Goal: Task Accomplishment & Management: Manage account settings

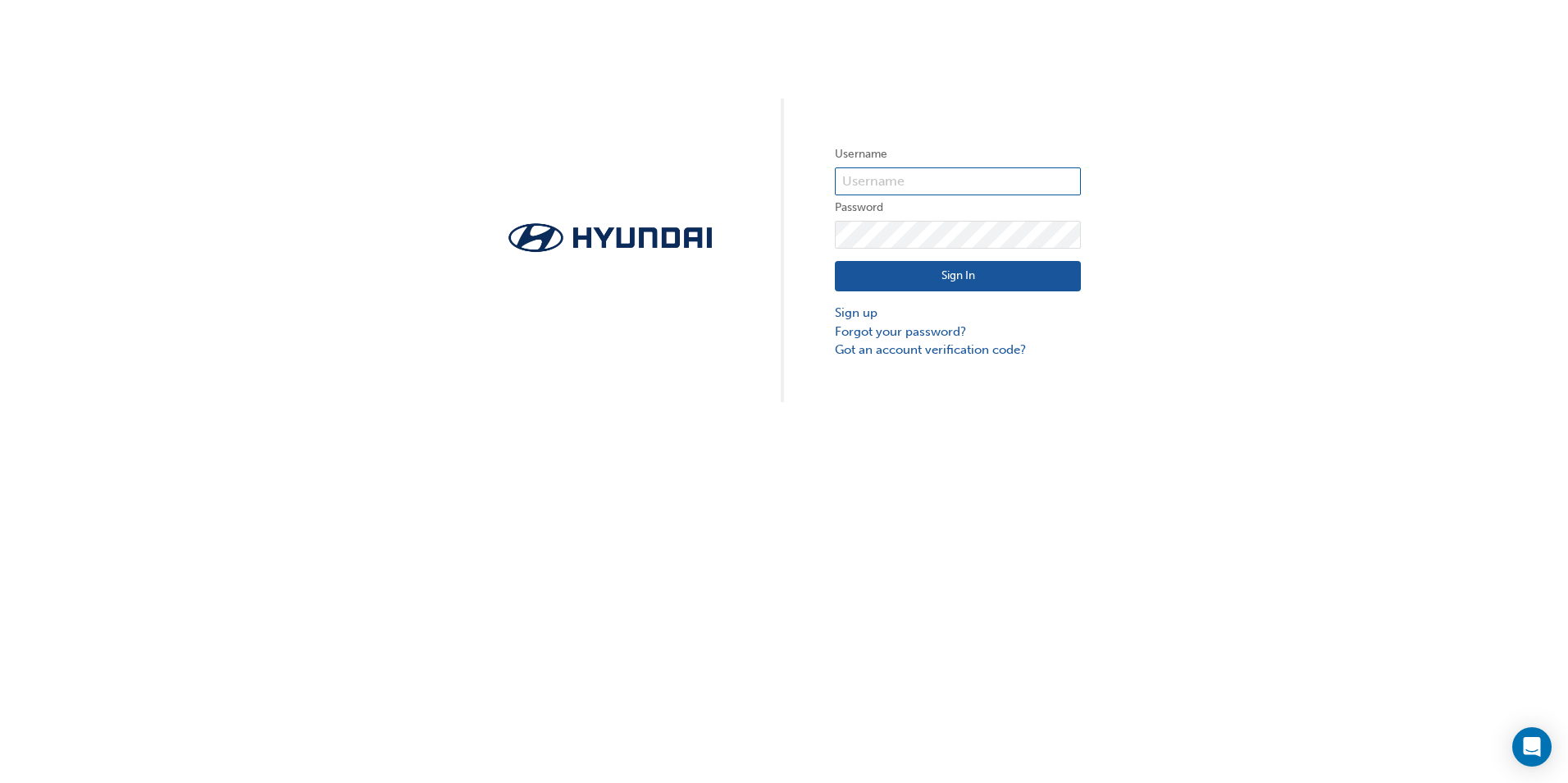
click at [961, 183] on input "text" at bounding box center [958, 181] width 246 height 28
click at [1290, 162] on div "Username Password Sign In Sign up Forgot your password? Got an account verifica…" at bounding box center [784, 200] width 1568 height 402
click at [927, 183] on input "text" at bounding box center [958, 181] width 246 height 28
type input "19905"
click button "Sign In" at bounding box center [958, 277] width 246 height 31
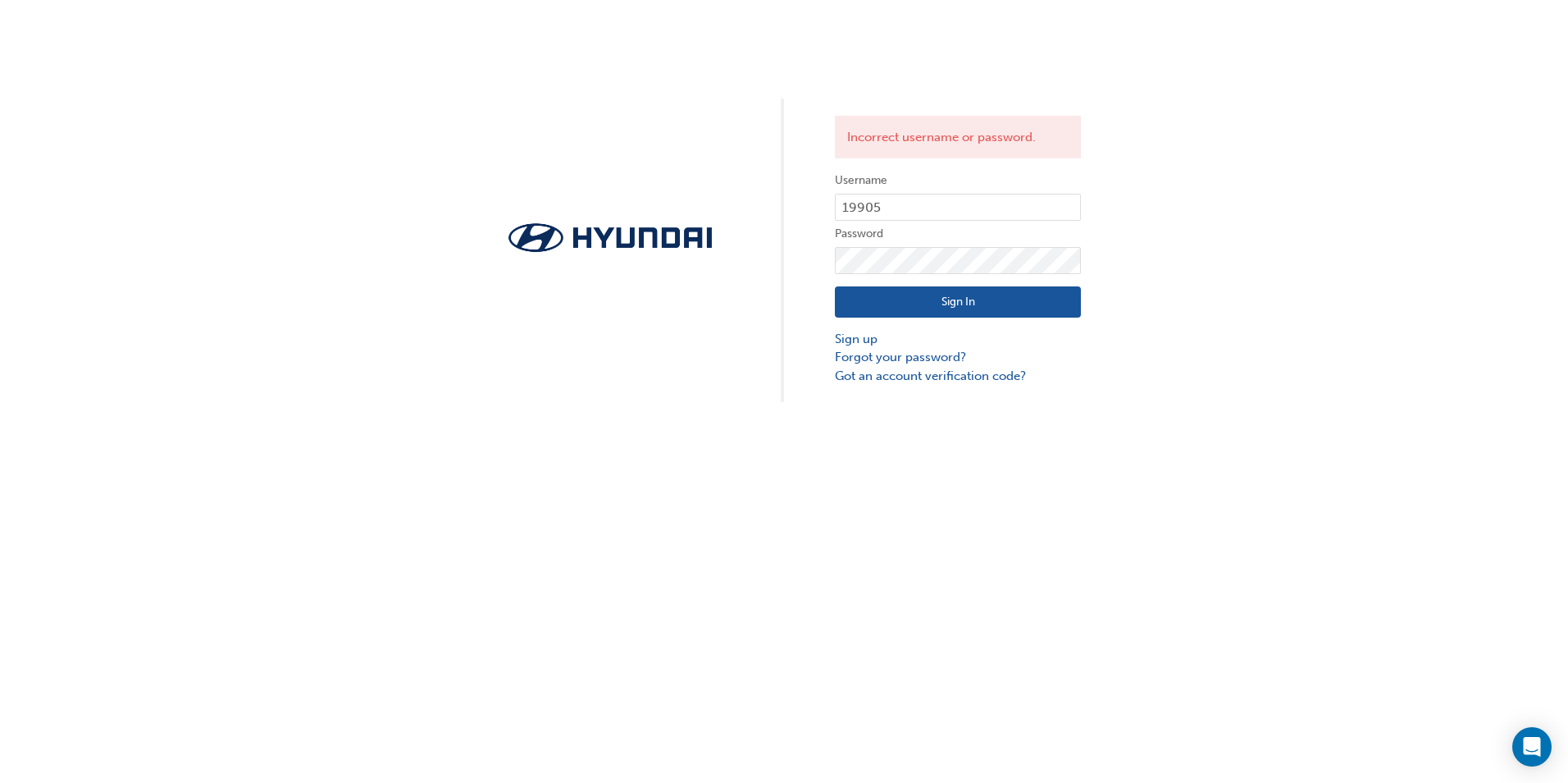
click at [887, 282] on div "Sign In Sign up Forgot your password? Got an account verification code?" at bounding box center [958, 329] width 246 height 111
click at [935, 242] on label "Password" at bounding box center [958, 234] width 246 height 20
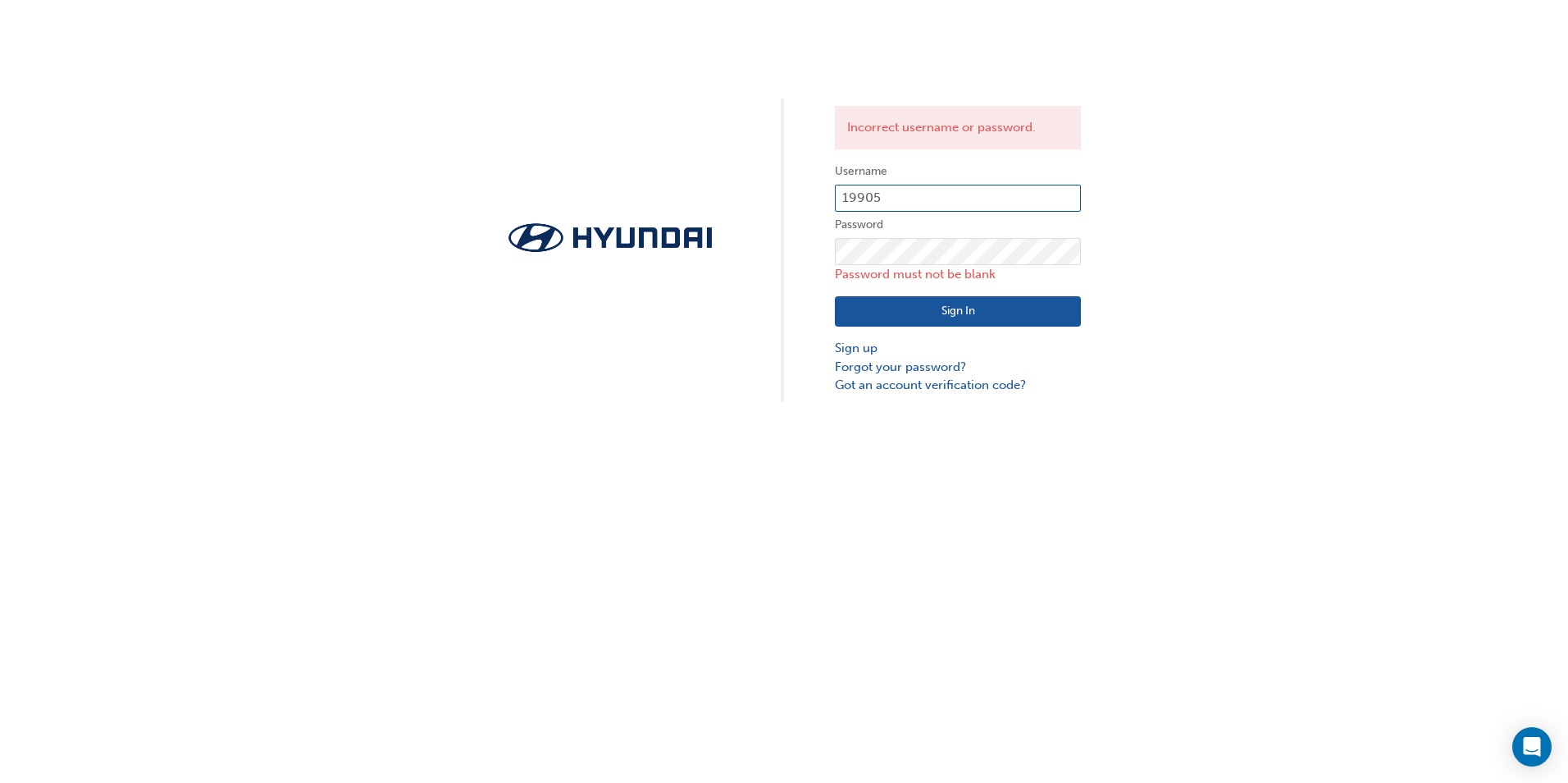
click at [934, 203] on input "19905" at bounding box center [958, 198] width 246 height 28
type input "1"
type input "33575"
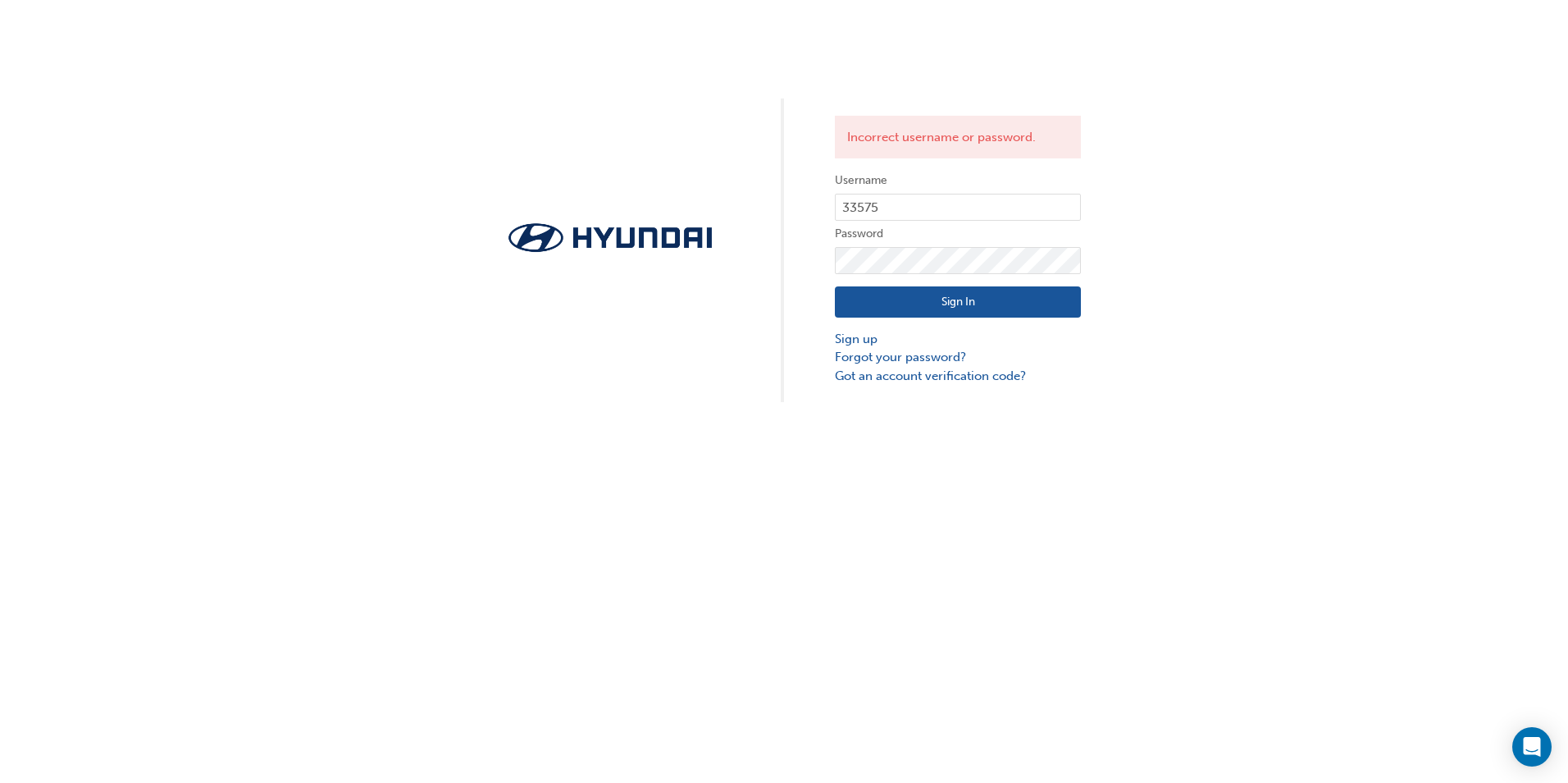
click at [973, 308] on button "Sign In" at bounding box center [958, 302] width 246 height 31
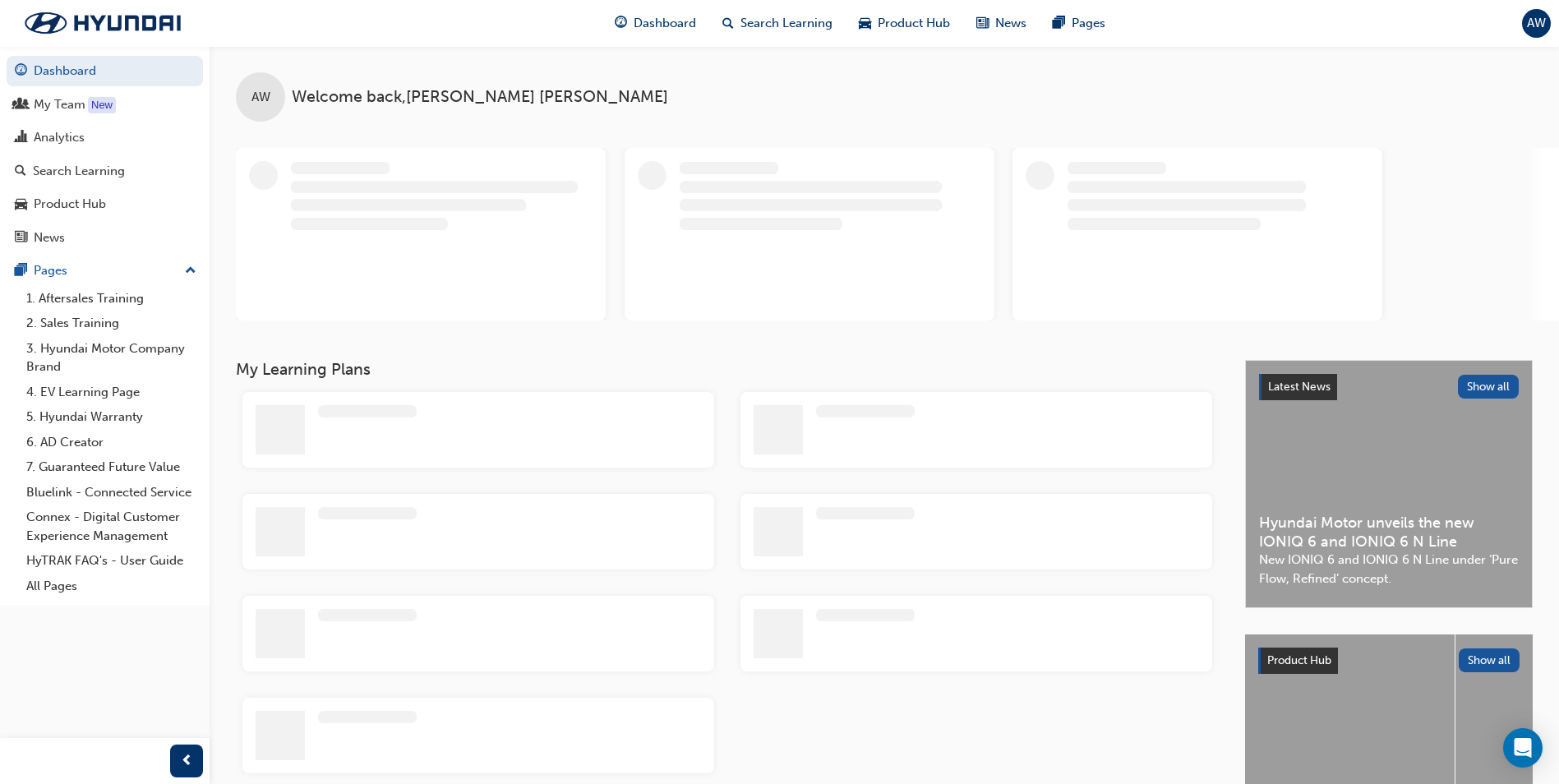
click at [1545, 24] on span "AW" at bounding box center [1535, 23] width 19 height 19
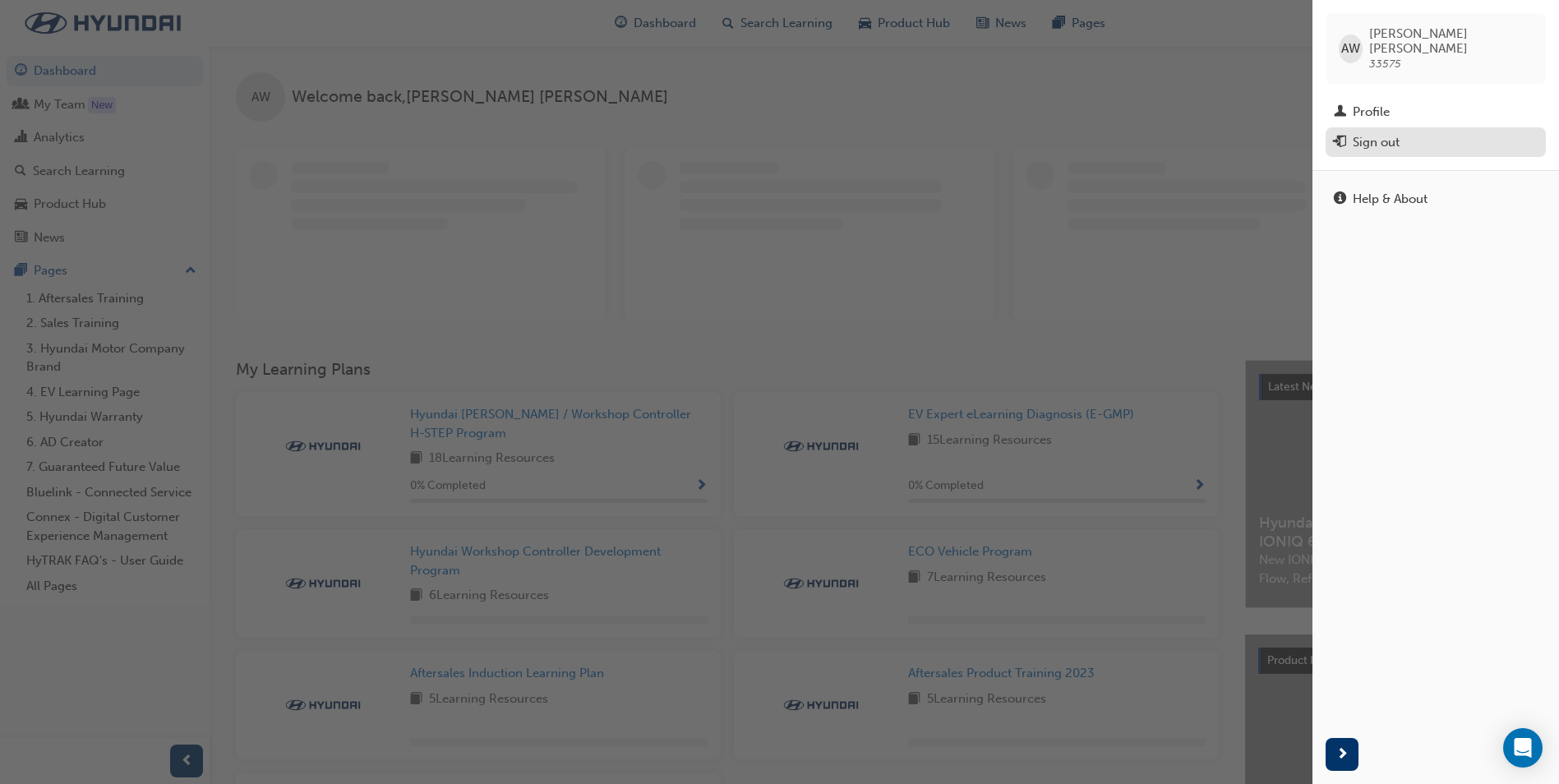
click at [1383, 135] on div "Sign out" at bounding box center [1376, 142] width 47 height 19
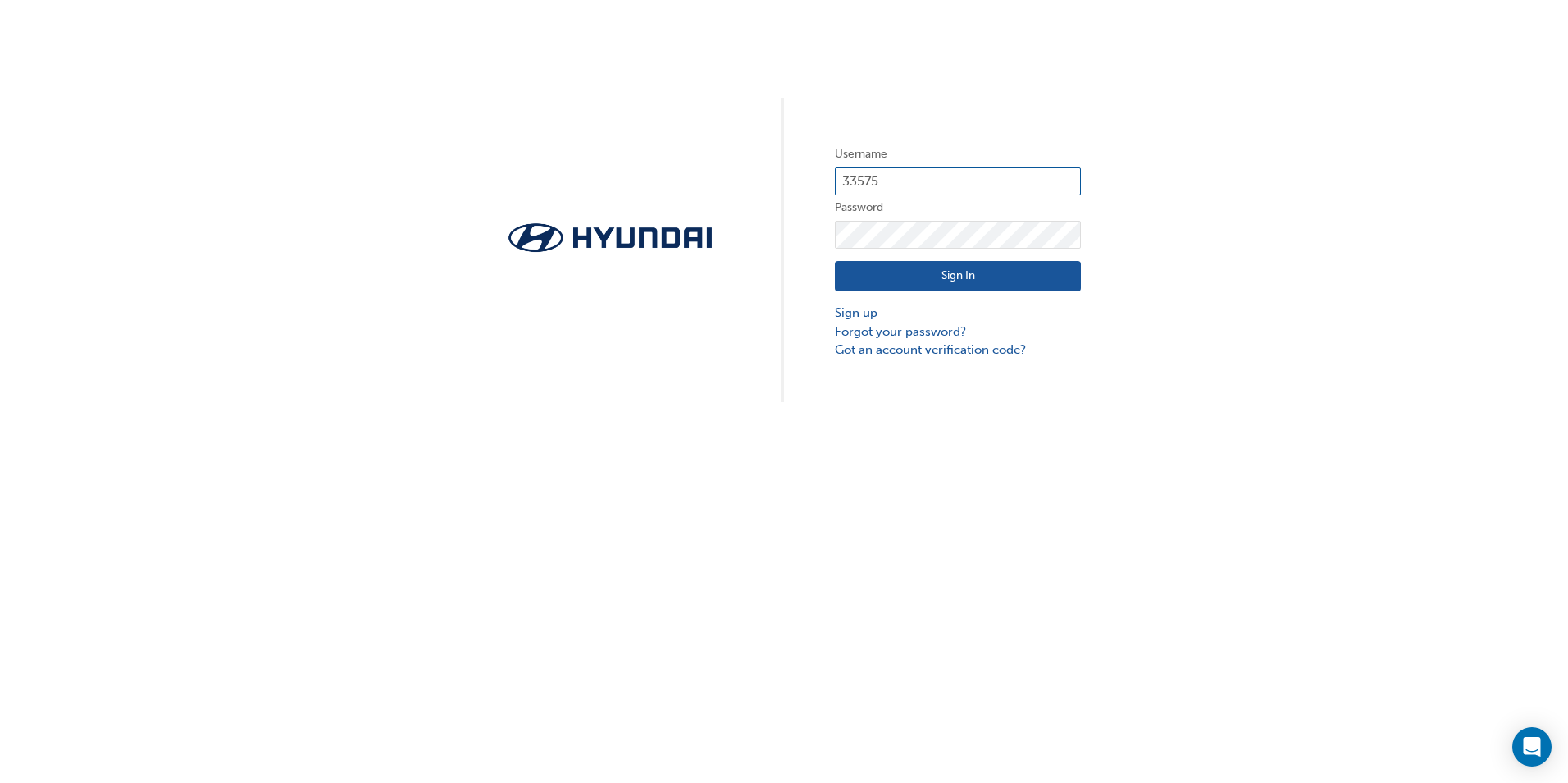
click at [991, 171] on input "33575" at bounding box center [958, 181] width 246 height 28
type input "3"
type input "19905"
drag, startPoint x: 1207, startPoint y: 263, endPoint x: 1165, endPoint y: 263, distance: 42.0
click at [1207, 263] on div "Username 19905 Password Sign In Sign up Forgot your password? Got an account ve…" at bounding box center [784, 200] width 1568 height 402
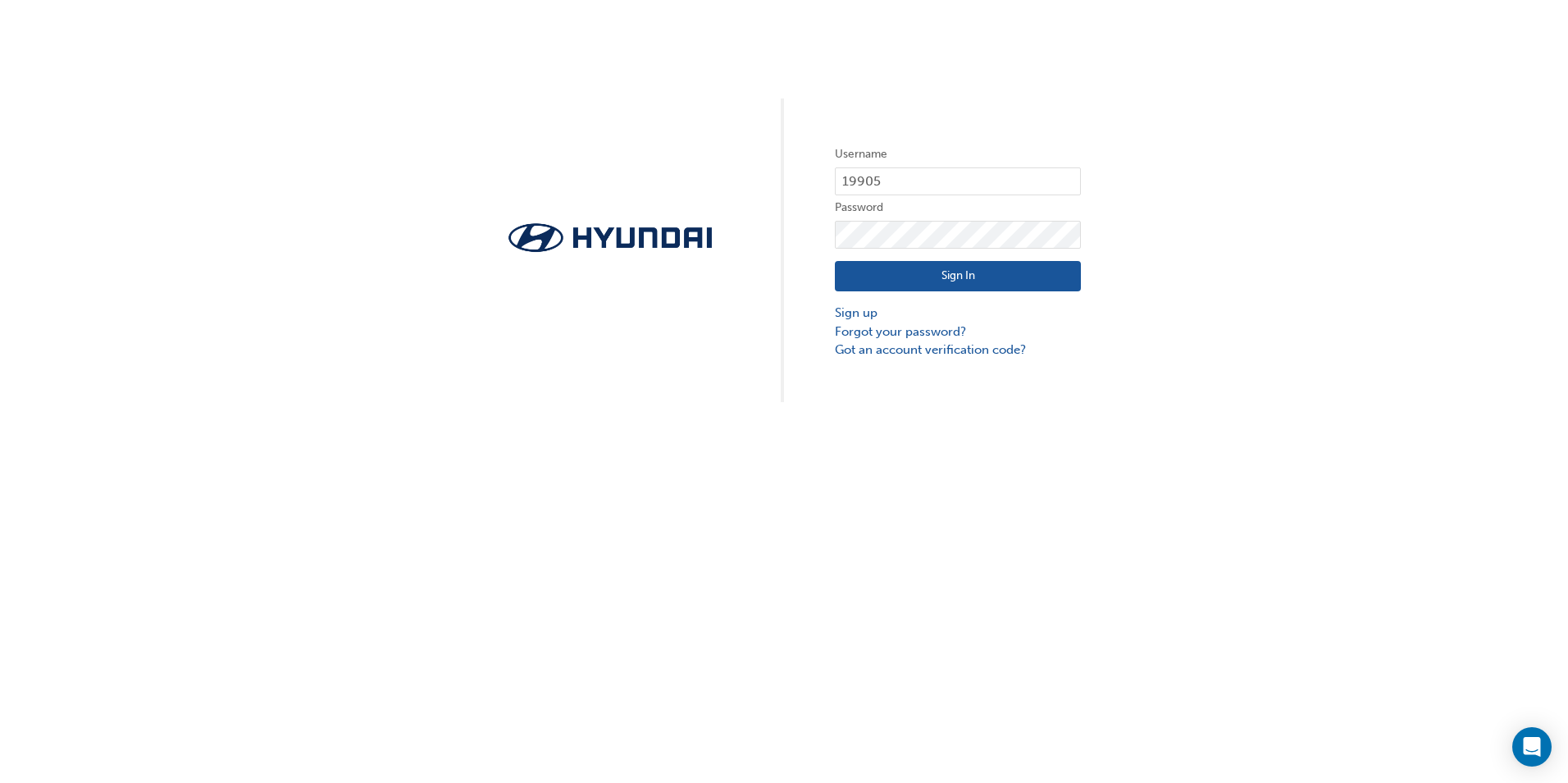
click at [868, 279] on button "Sign In" at bounding box center [958, 277] width 246 height 31
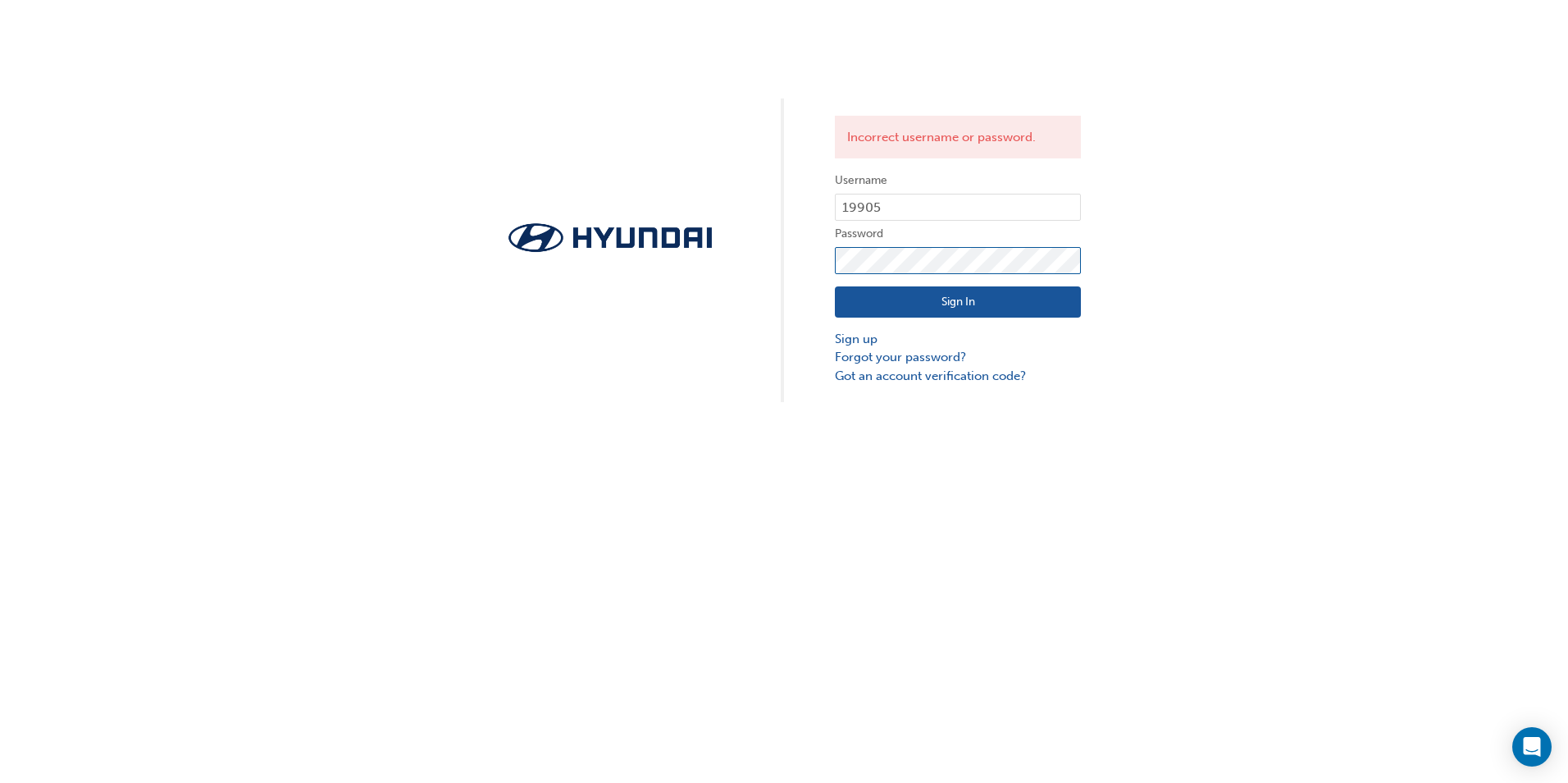
click button "Sign In" at bounding box center [958, 302] width 246 height 31
